Goal: Task Accomplishment & Management: Complete application form

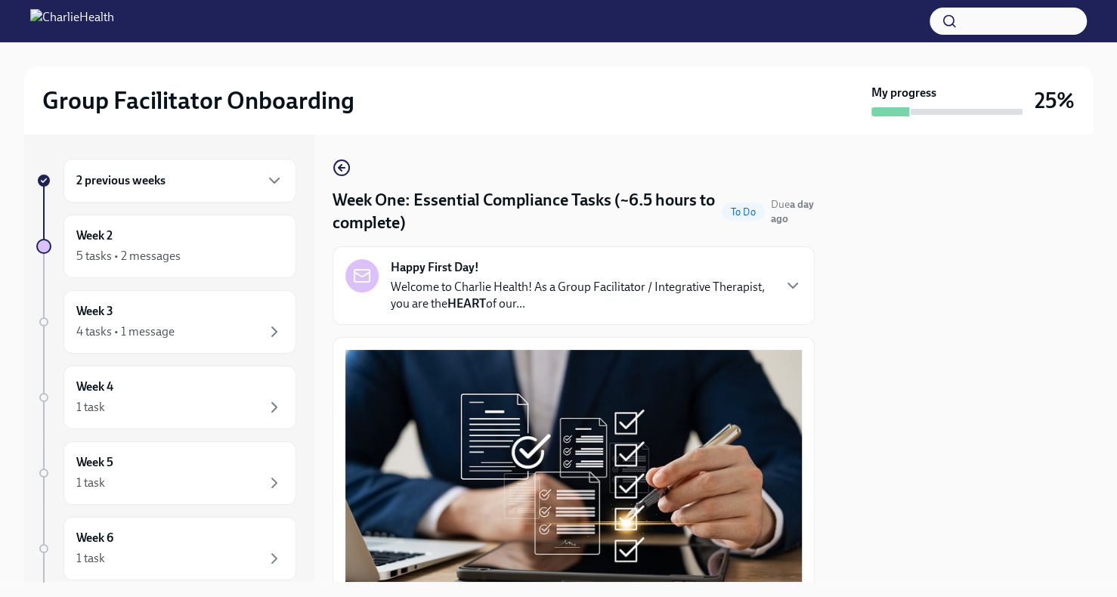
scroll to position [2998, 0]
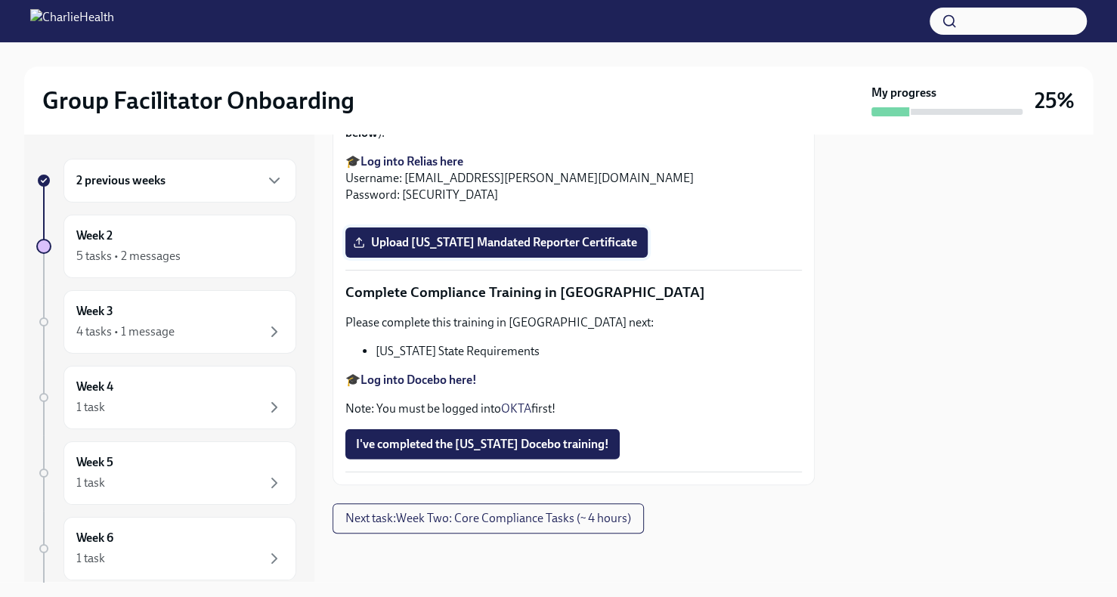
click at [525, 250] on span "Upload [US_STATE] Mandated Reporter Certificate" at bounding box center [496, 242] width 281 height 15
click at [0, 0] on input "Upload [US_STATE] Mandated Reporter Certificate" at bounding box center [0, 0] width 0 height 0
click at [265, 177] on icon "button" at bounding box center [274, 181] width 18 height 18
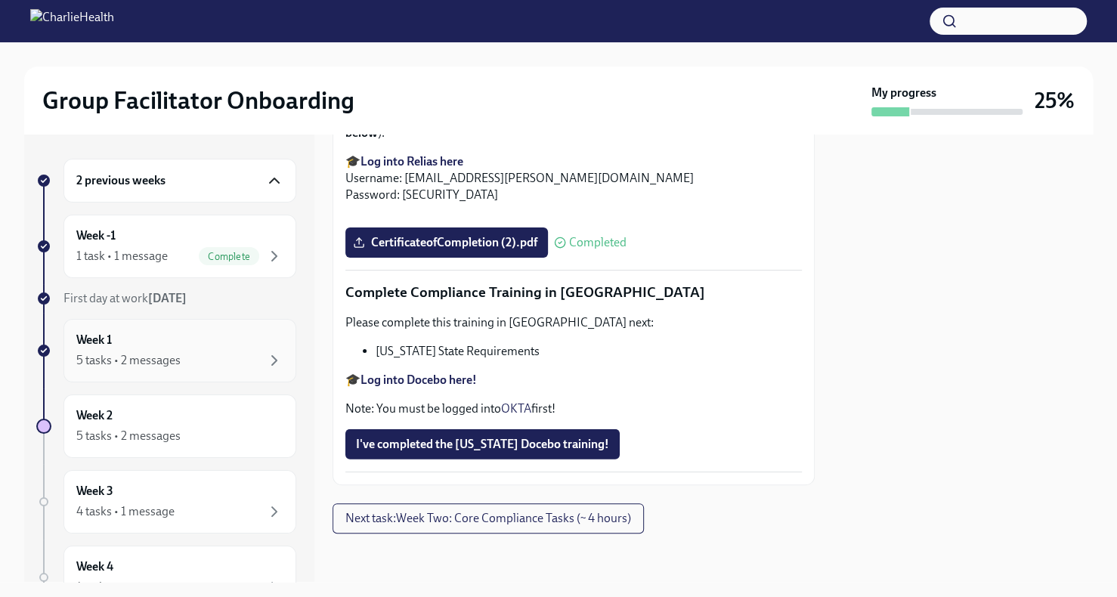
click at [214, 360] on div "5 tasks • 2 messages" at bounding box center [179, 360] width 207 height 18
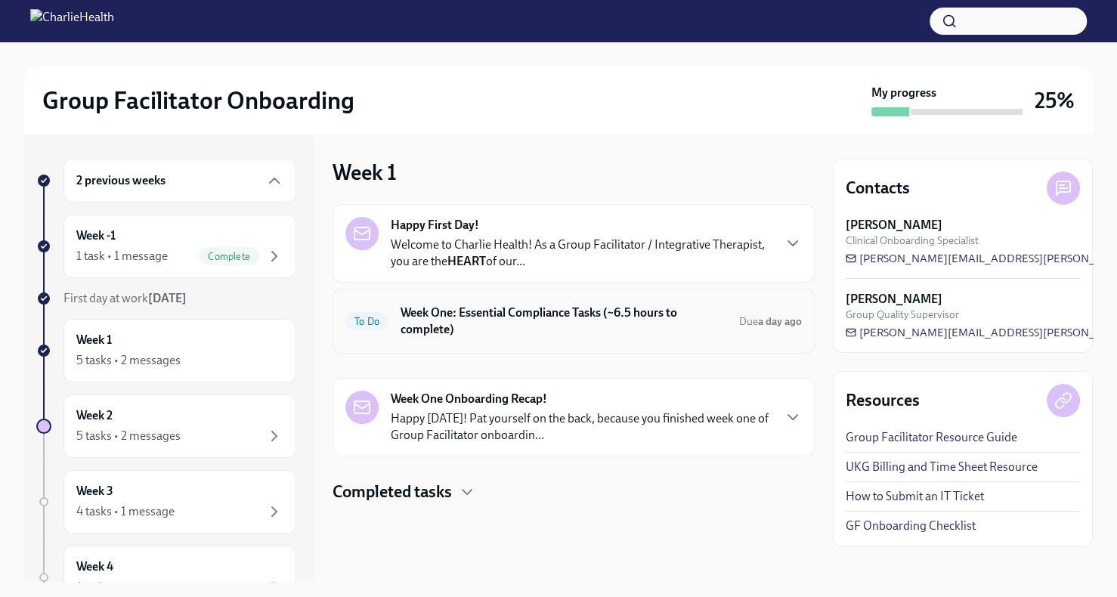
click at [614, 318] on h6 "Week One: Essential Compliance Tasks (~6.5 hours to complete)" at bounding box center [564, 321] width 326 height 33
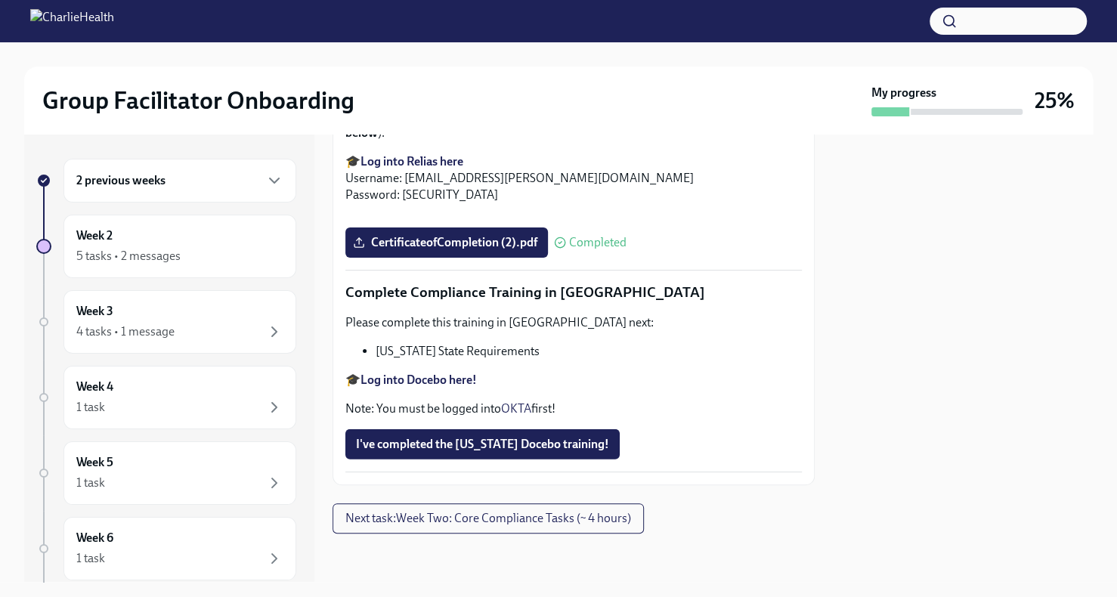
scroll to position [3297, 0]
click at [448, 379] on strong "Log into Docebo here!" at bounding box center [418, 380] width 116 height 14
